Goal: Transaction & Acquisition: Purchase product/service

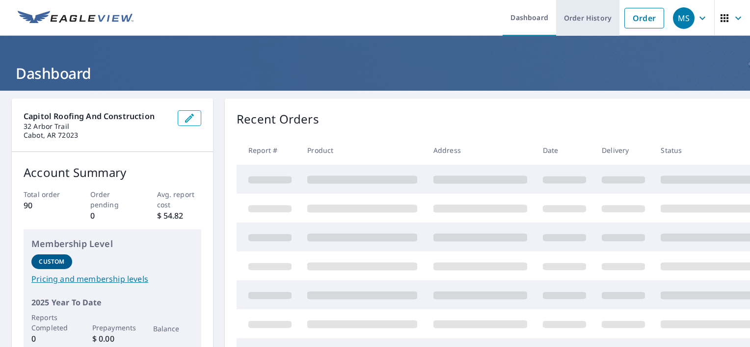
click at [597, 22] on link "Order History" at bounding box center [587, 18] width 63 height 36
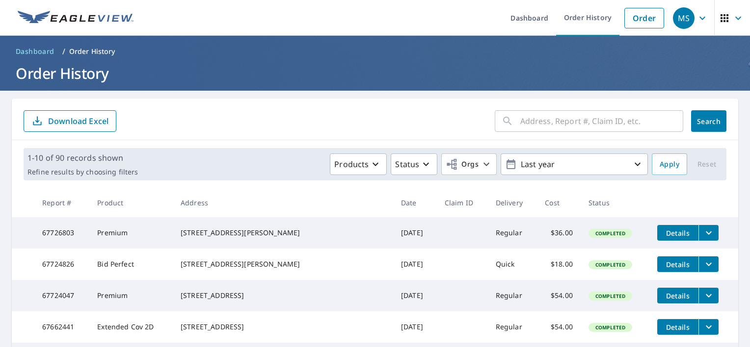
click at [538, 123] on input "text" at bounding box center [601, 120] width 163 height 27
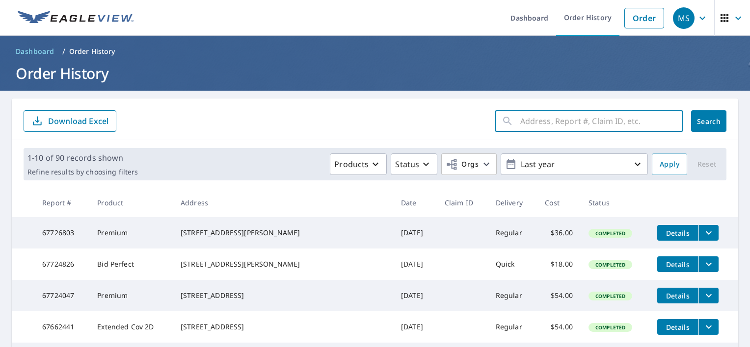
paste input "[STREET_ADDRESS]"
type input "[STREET_ADDRESS]"
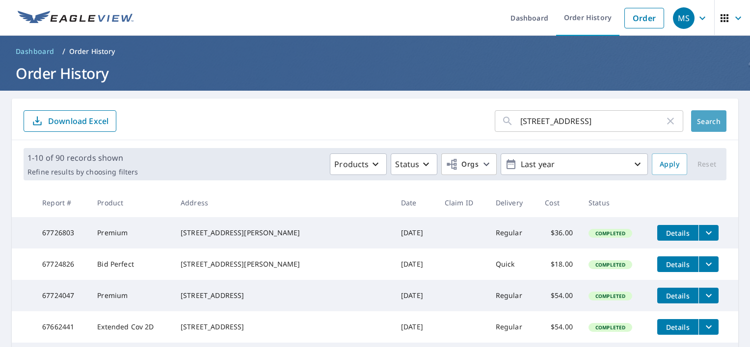
click at [704, 122] on span "Search" at bounding box center [709, 121] width 20 height 9
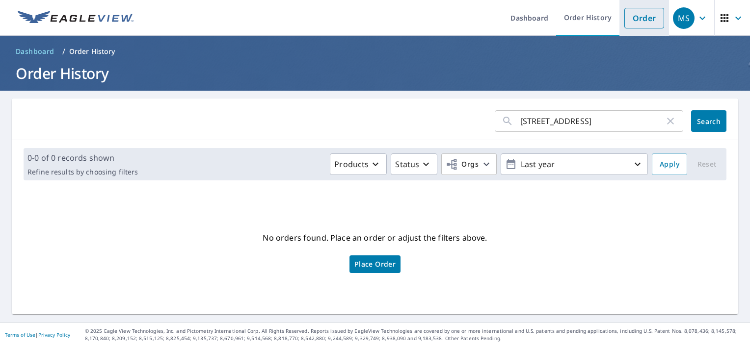
click at [640, 17] on link "Order" at bounding box center [644, 18] width 40 height 21
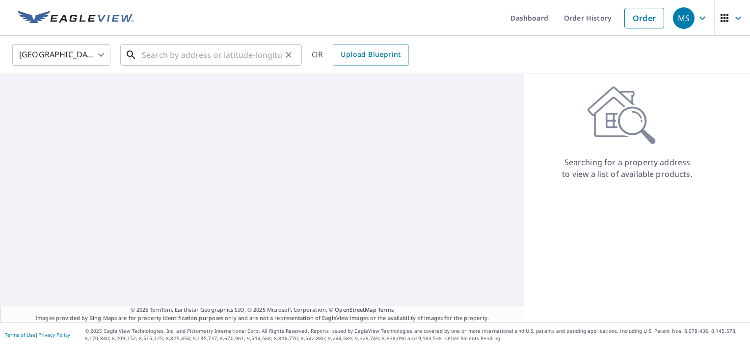
click at [238, 55] on input "text" at bounding box center [212, 54] width 140 height 27
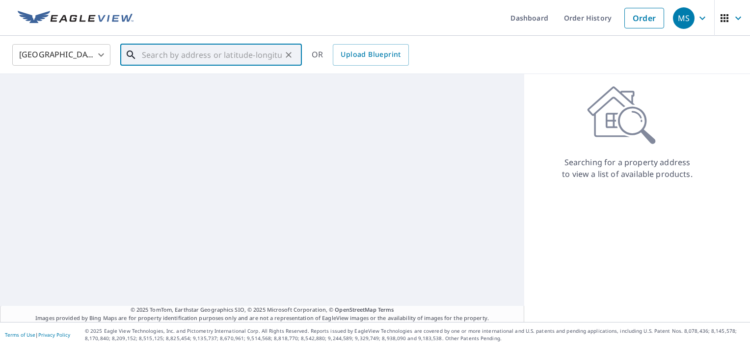
paste input "[STREET_ADDRESS]"
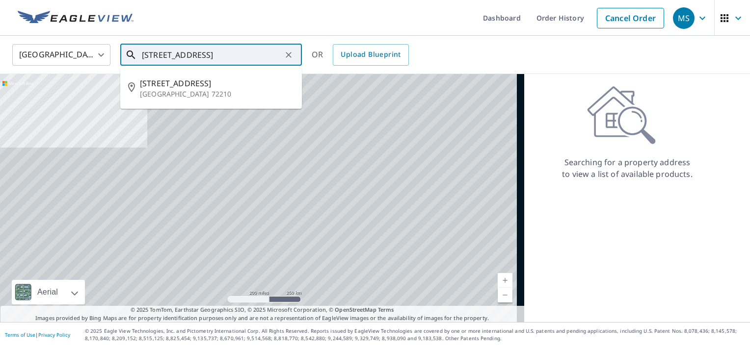
type input "[STREET_ADDRESS]"
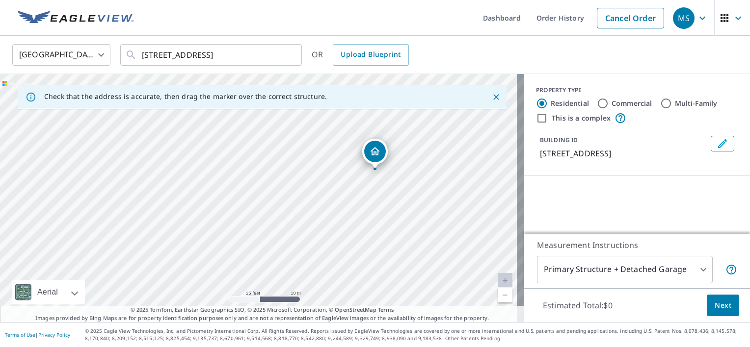
drag, startPoint x: 254, startPoint y: 220, endPoint x: 464, endPoint y: 332, distance: 238.0
click at [464, 332] on div "Dashboard Order History Cancel Order MS [GEOGRAPHIC_DATA] [GEOGRAPHIC_DATA] ​ […" at bounding box center [375, 173] width 750 height 347
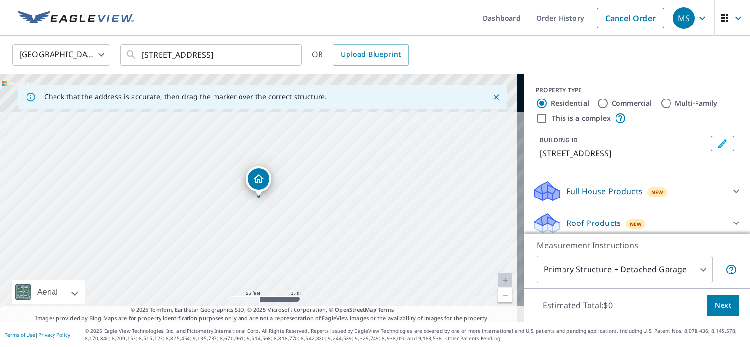
click at [369, 243] on div "[STREET_ADDRESS]" at bounding box center [262, 198] width 524 height 248
click at [618, 197] on p "Full House Products" at bounding box center [604, 192] width 76 height 12
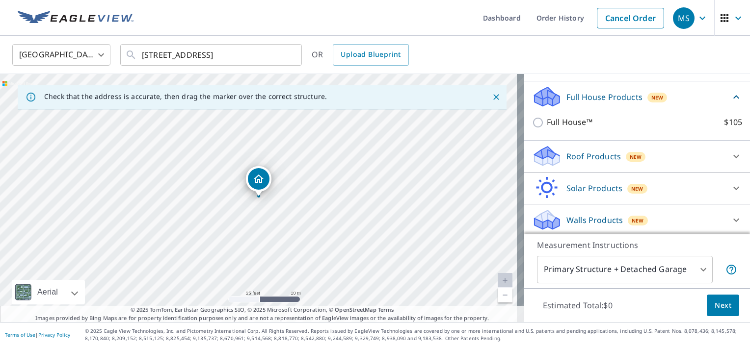
scroll to position [98, 0]
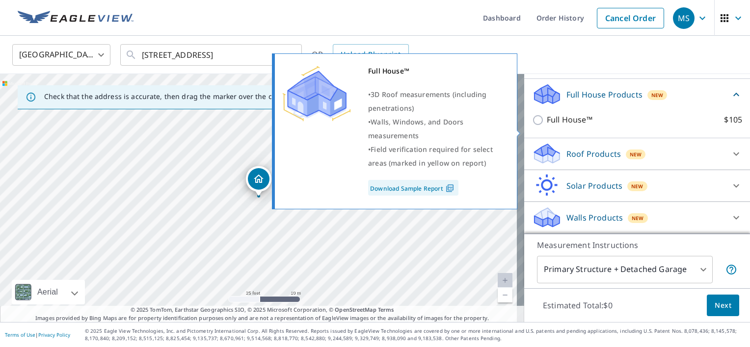
click at [572, 126] on p "Full House™" at bounding box center [570, 120] width 46 height 12
click at [547, 126] on input "Full House™ $105" at bounding box center [539, 120] width 15 height 12
checkbox input "true"
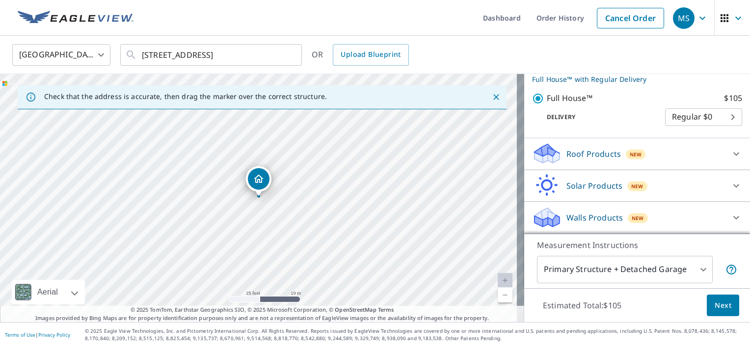
click at [584, 147] on div "Roof Products New" at bounding box center [628, 153] width 192 height 23
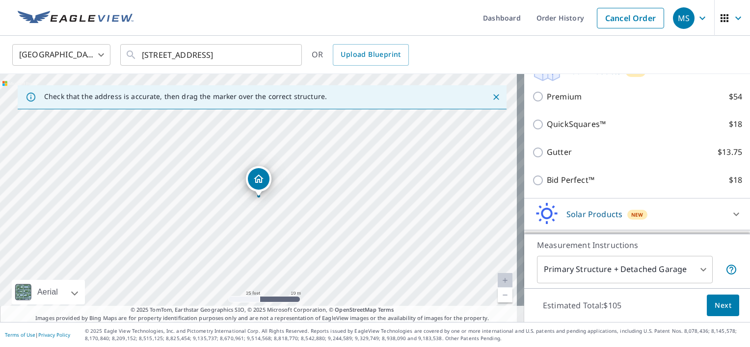
scroll to position [193, 0]
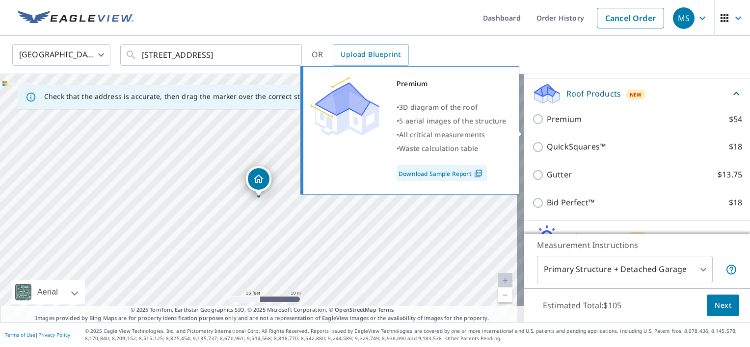
click at [563, 126] on p "Premium" at bounding box center [564, 119] width 35 height 12
click at [547, 125] on input "Premium $54" at bounding box center [539, 119] width 15 height 12
checkbox input "true"
checkbox input "false"
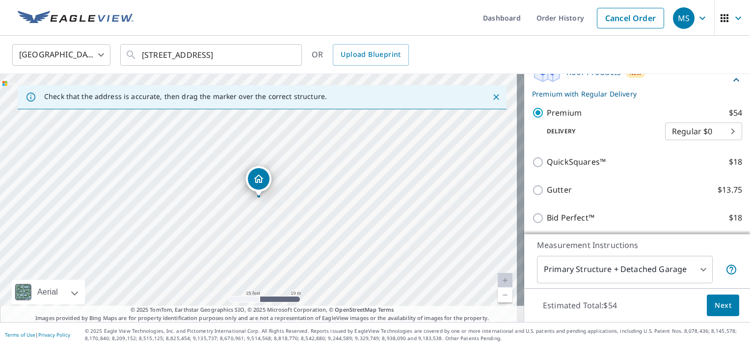
click at [726, 311] on button "Next" at bounding box center [723, 306] width 32 height 22
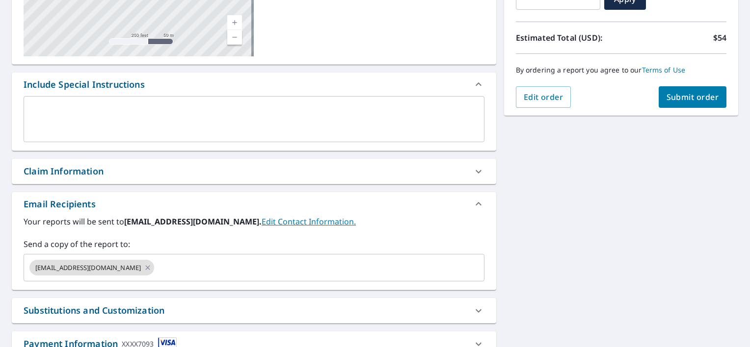
scroll to position [245, 0]
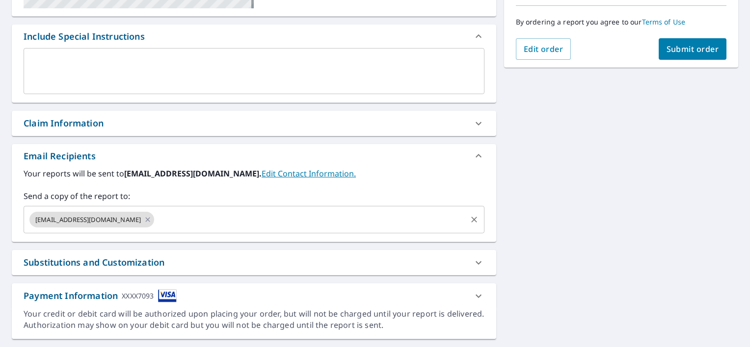
click at [156, 211] on input "text" at bounding box center [310, 220] width 309 height 19
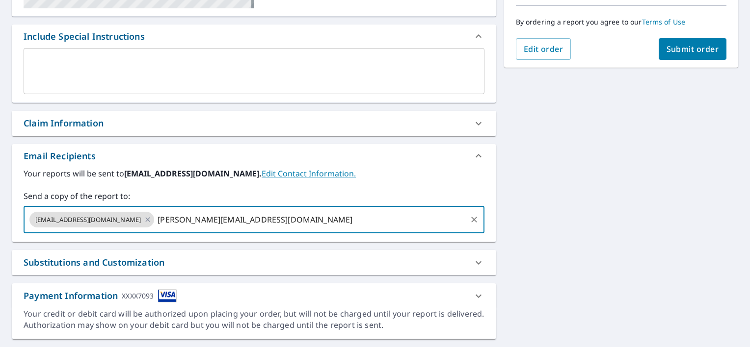
type input "[PERSON_NAME][EMAIL_ADDRESS][DOMAIN_NAME]"
click at [334, 226] on input "text" at bounding box center [399, 220] width 131 height 19
type input "k"
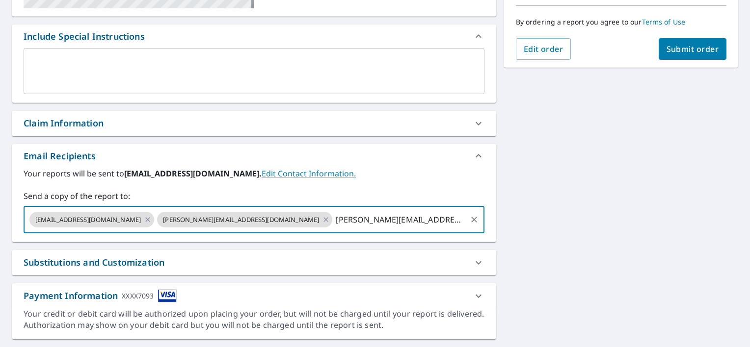
type input "[PERSON_NAME][EMAIL_ADDRESS][DOMAIN_NAME]"
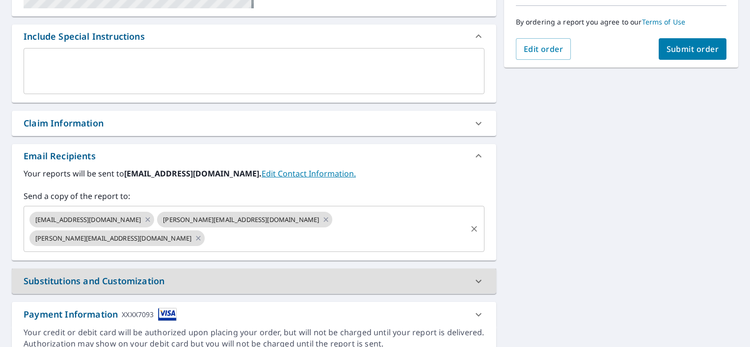
click at [380, 229] on input "text" at bounding box center [335, 238] width 259 height 19
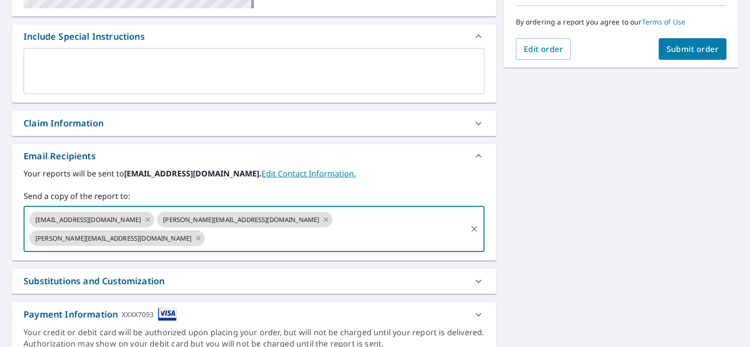
paste input "[EMAIL_ADDRESS][DOMAIN_NAME]"
click at [387, 229] on input "[EMAIL_ADDRESS][DOMAIN_NAME]" at bounding box center [335, 238] width 259 height 19
click at [343, 229] on input "[EMAIL_ADDRESS][DOMAIN_NAME]" at bounding box center [335, 238] width 259 height 19
type input "[EMAIL_ADDRESS][DOMAIN_NAME]"
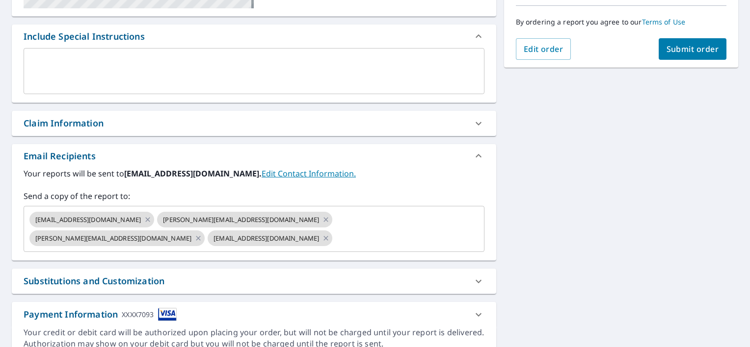
scroll to position [0, 0]
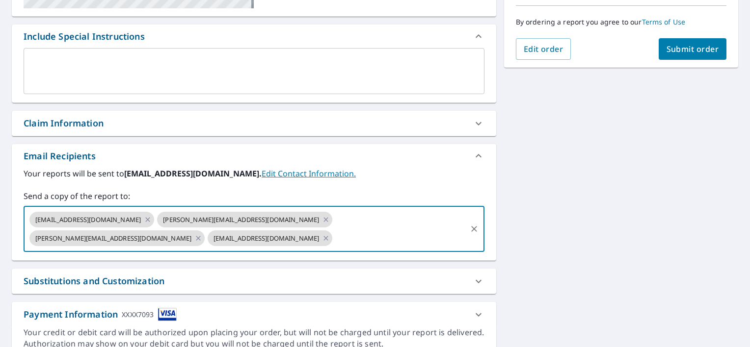
click at [592, 235] on div "[STREET_ADDRESS][GEOGRAPHIC_DATA] A standard road map Aerial A detailed look fr…" at bounding box center [375, 105] width 750 height 521
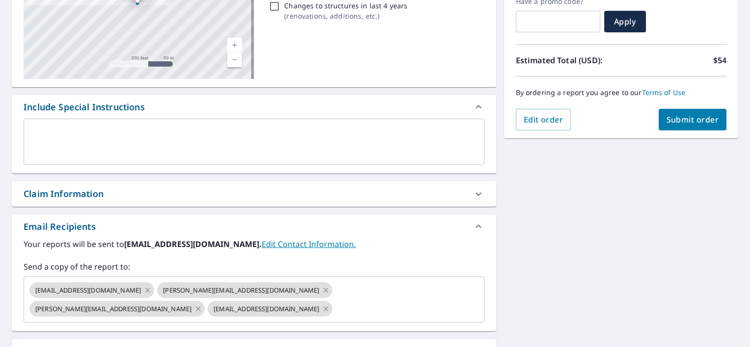
scroll to position [245, 0]
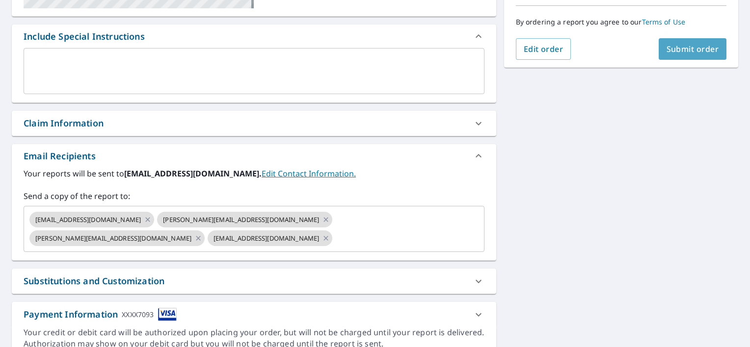
click at [711, 43] on button "Submit order" at bounding box center [693, 49] width 68 height 22
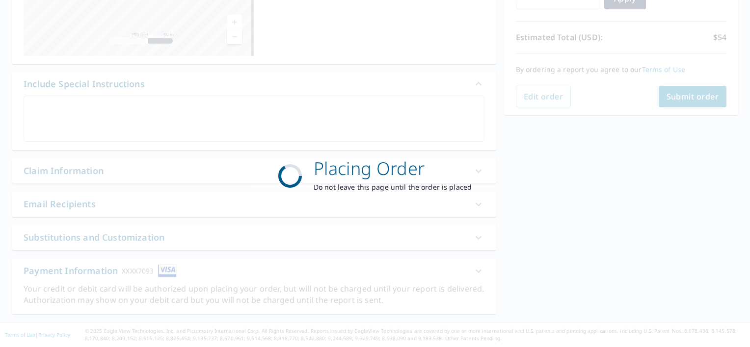
scroll to position [197, 0]
